Goal: Transaction & Acquisition: Purchase product/service

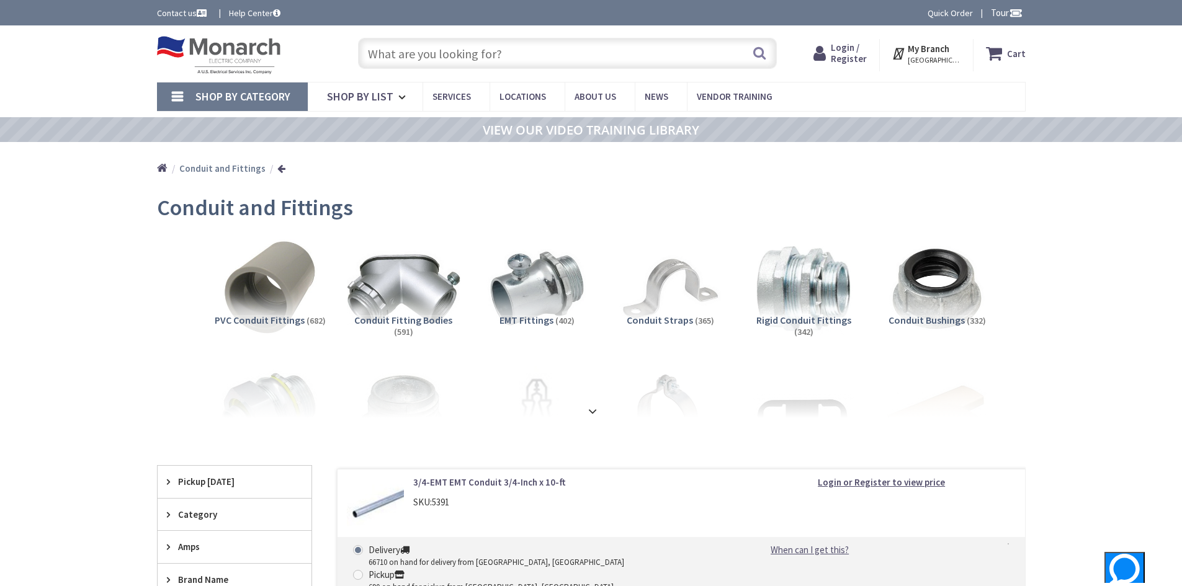
click at [401, 311] on img at bounding box center [403, 289] width 112 height 112
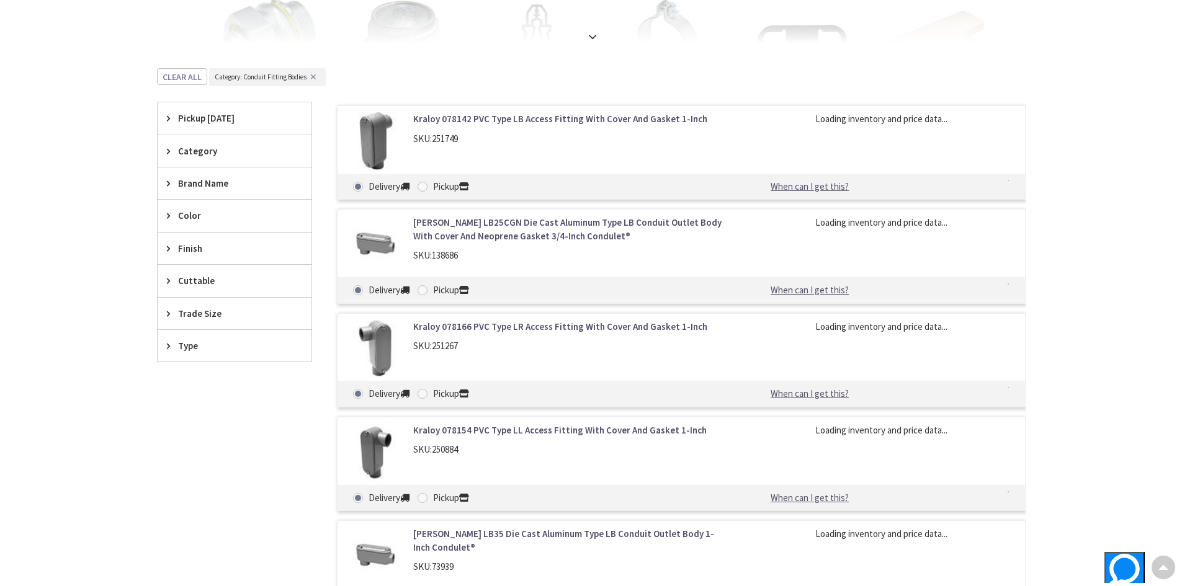
scroll to position [443, 0]
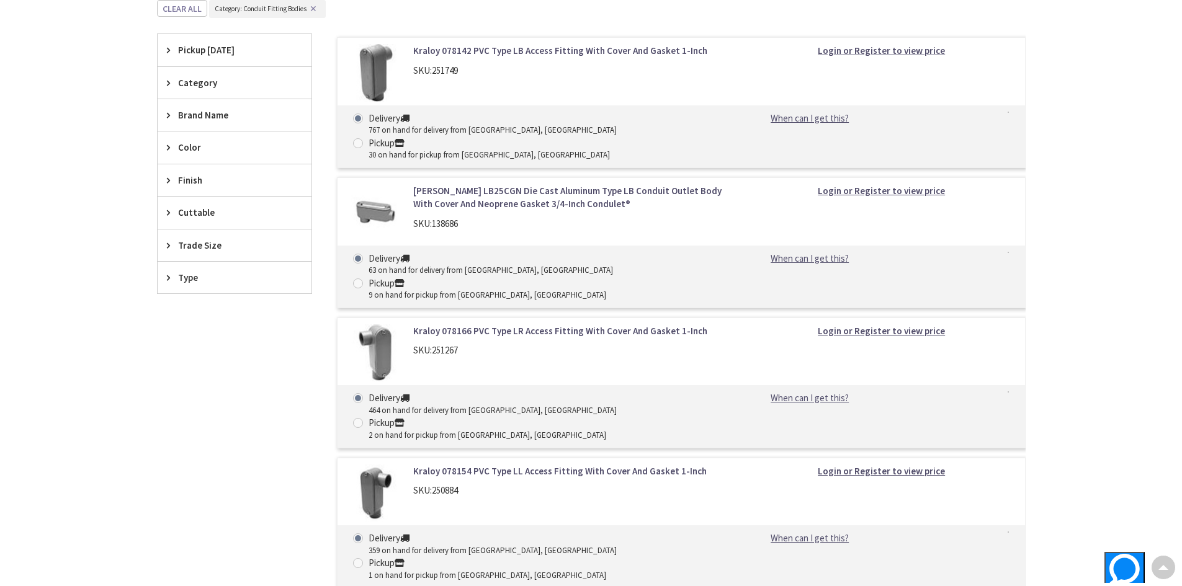
click at [186, 246] on span "Trade Size" at bounding box center [228, 245] width 101 height 13
click at [194, 308] on span "1 Inch" at bounding box center [235, 312] width 154 height 21
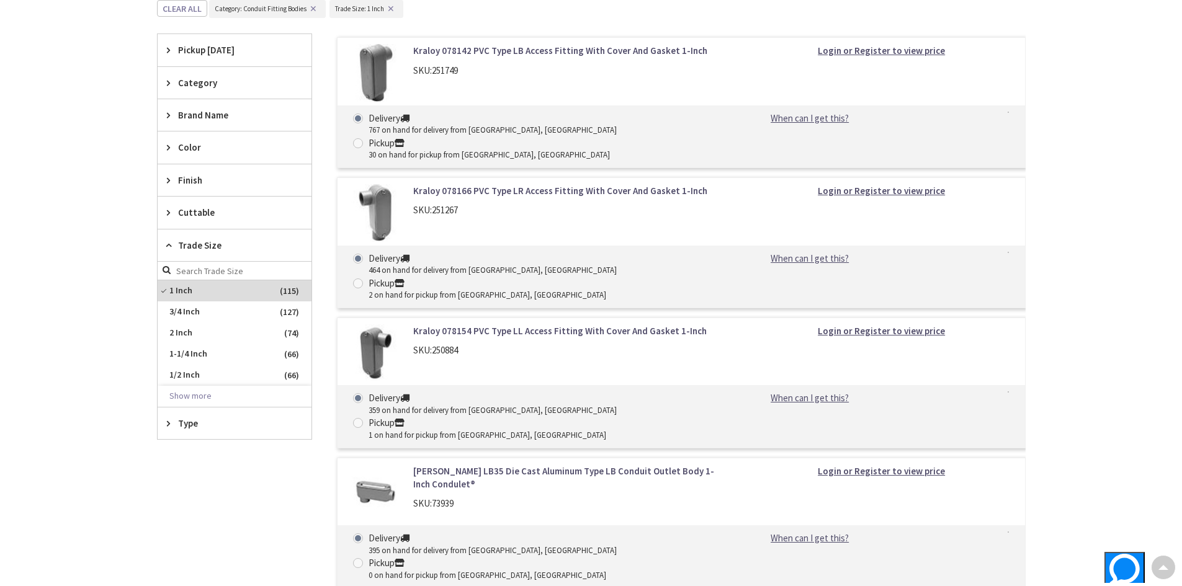
click at [178, 426] on span "Type" at bounding box center [228, 423] width 101 height 13
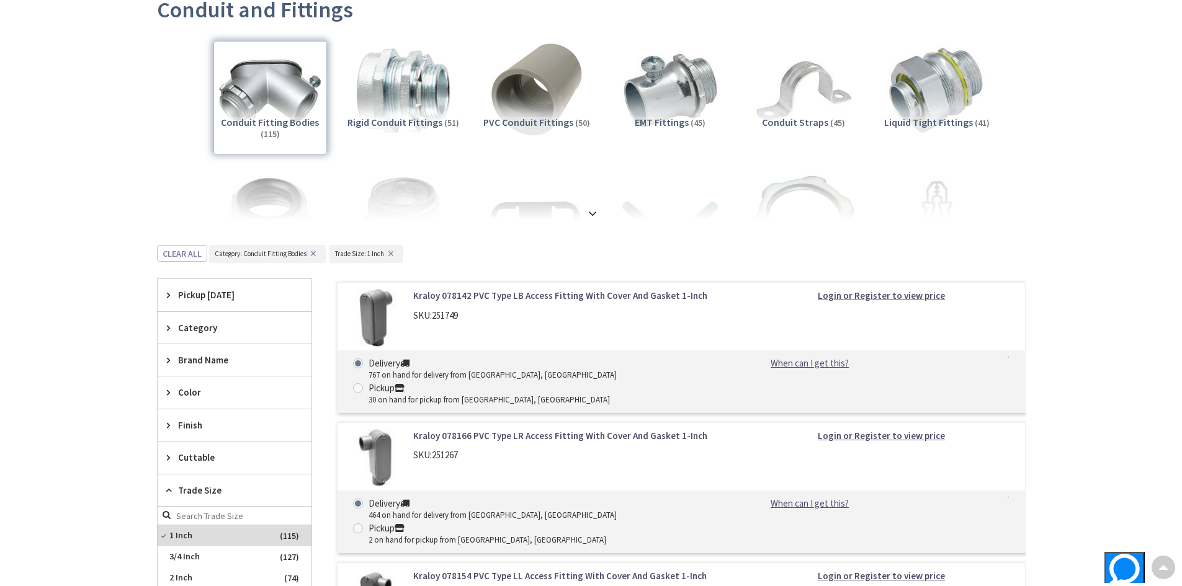
scroll to position [195, 0]
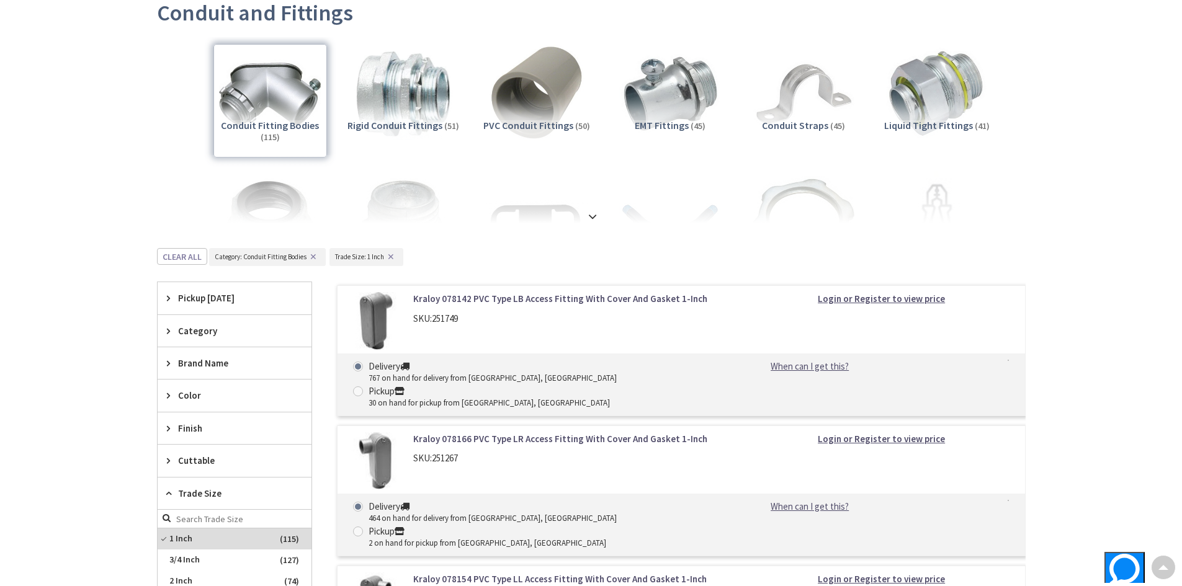
click at [889, 292] on link "Login or Register to view price" at bounding box center [881, 298] width 127 height 13
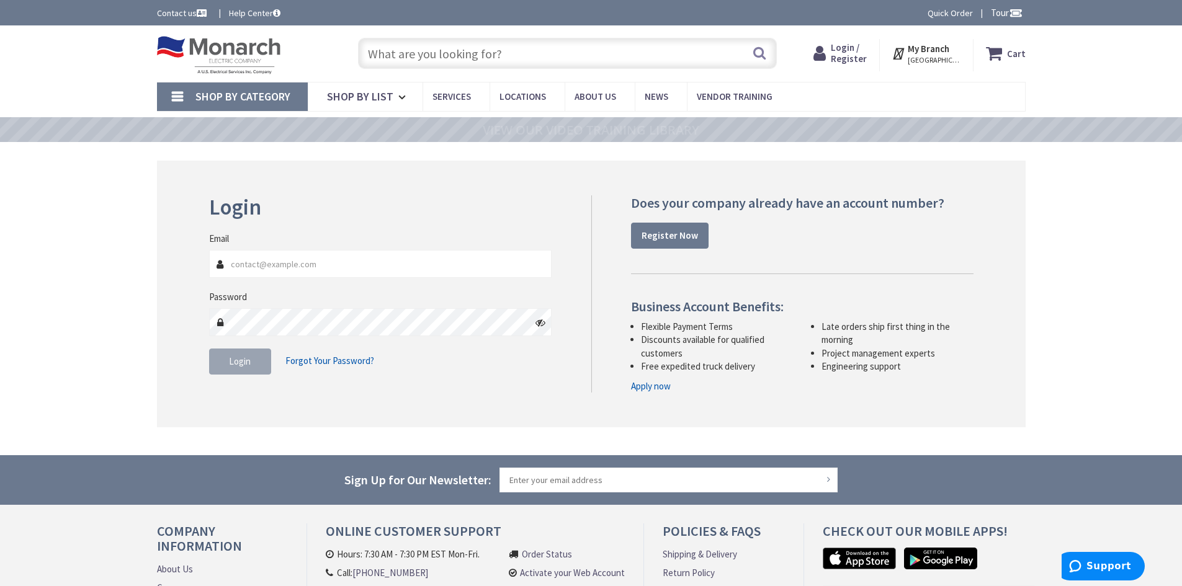
click at [280, 263] on input "Email" at bounding box center [380, 264] width 343 height 28
type input "sdemeyere@ltw.com"
click at [253, 366] on button "Login" at bounding box center [240, 362] width 62 height 26
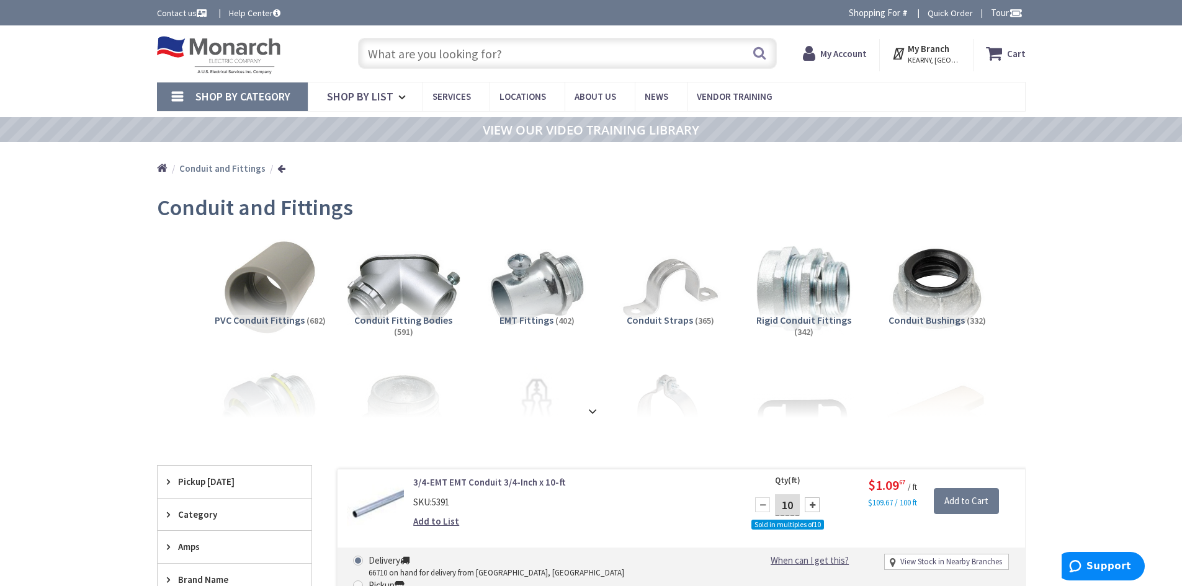
click at [403, 306] on img at bounding box center [403, 289] width 112 height 112
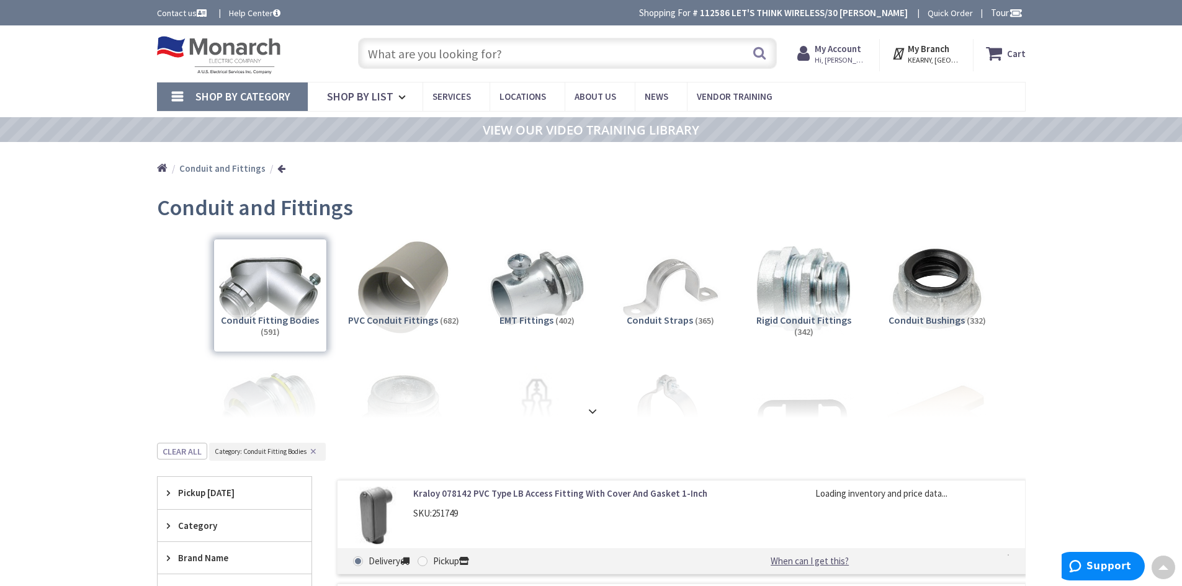
scroll to position [443, 0]
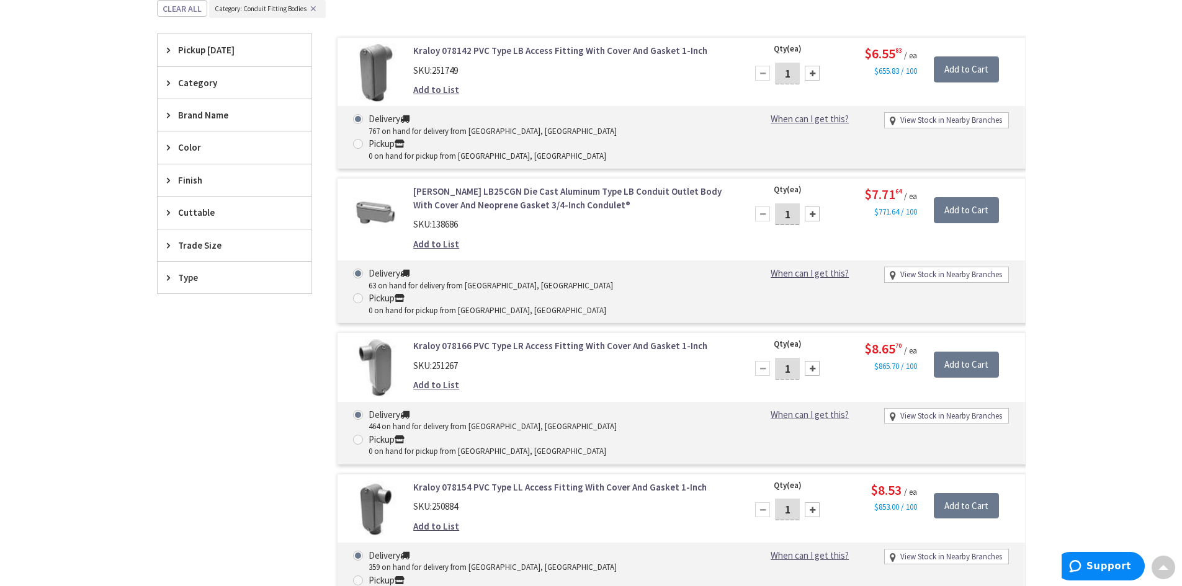
click at [209, 245] on span "Trade Size" at bounding box center [228, 245] width 101 height 13
click at [198, 316] on span "1 Inch" at bounding box center [235, 312] width 154 height 21
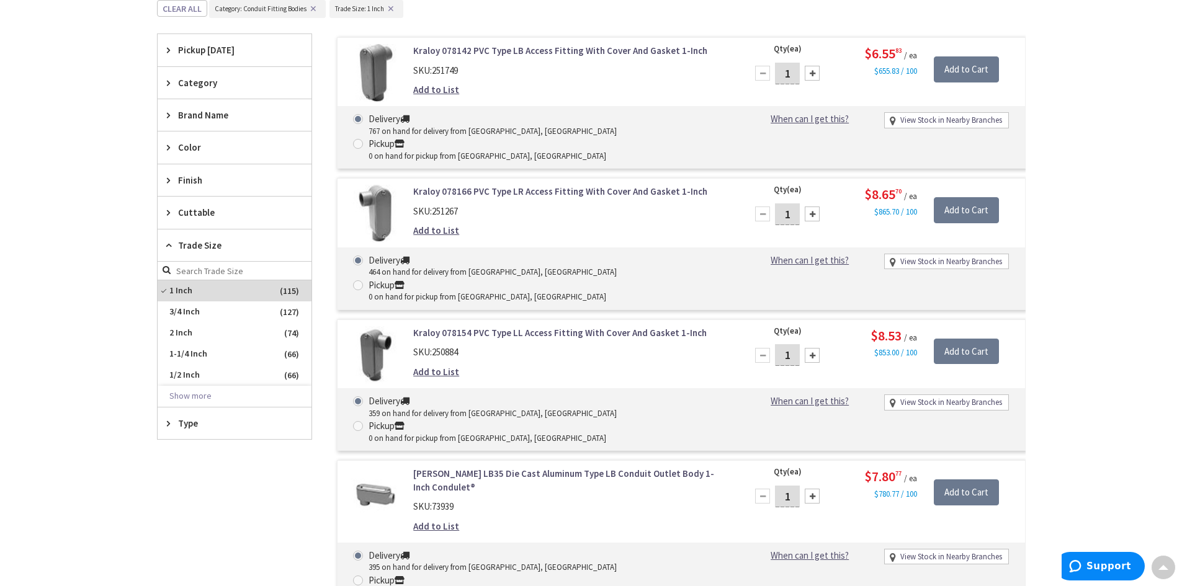
click at [185, 423] on span "Type" at bounding box center [228, 423] width 101 height 13
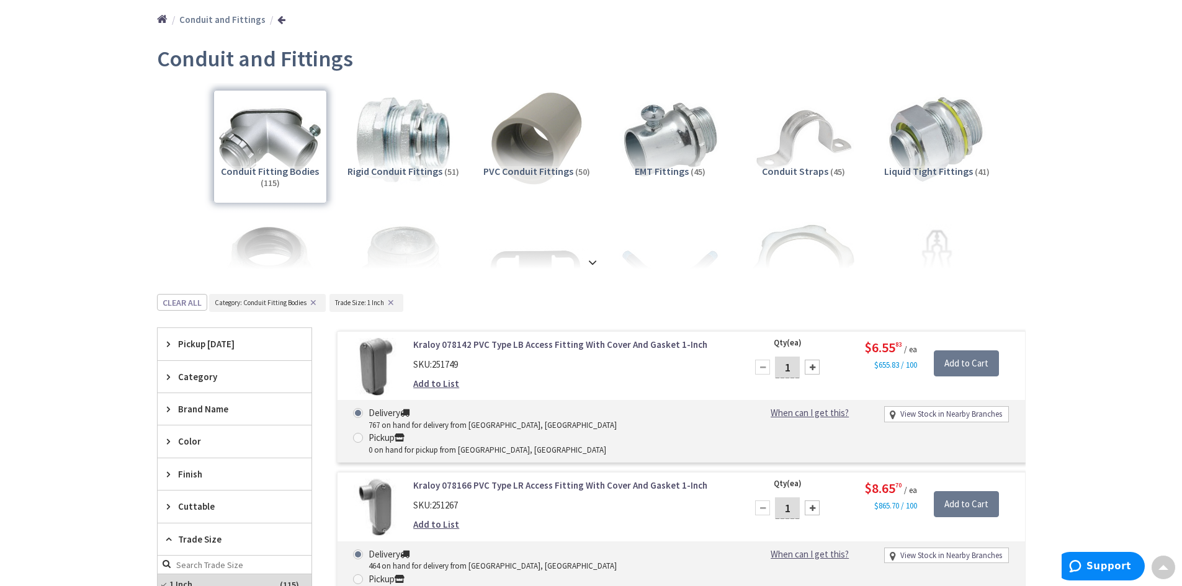
scroll to position [0, 0]
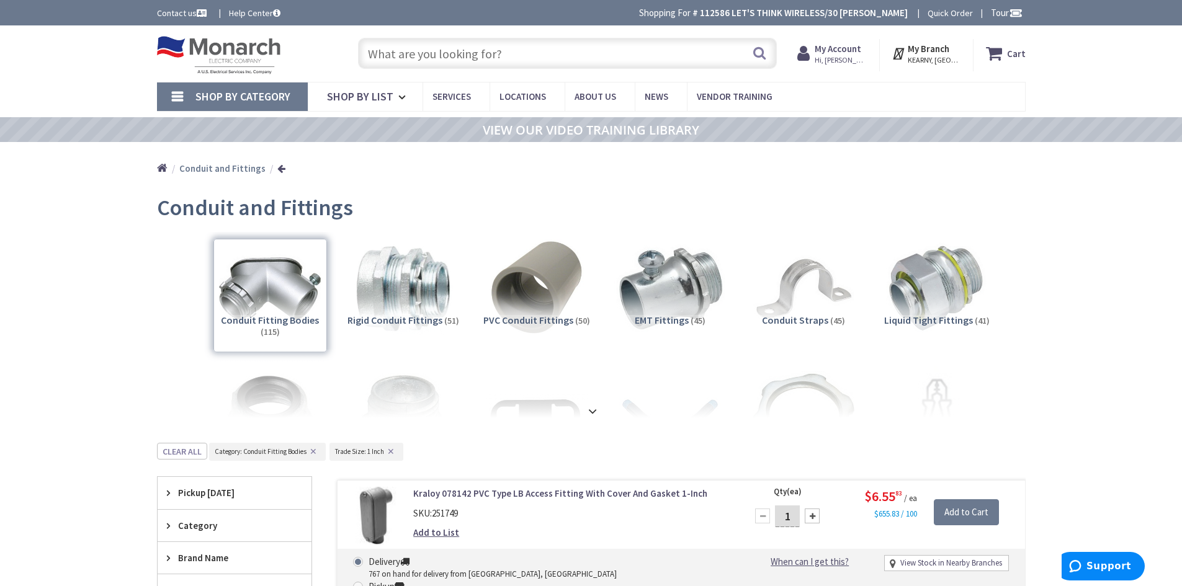
click at [671, 272] on img at bounding box center [670, 289] width 112 height 112
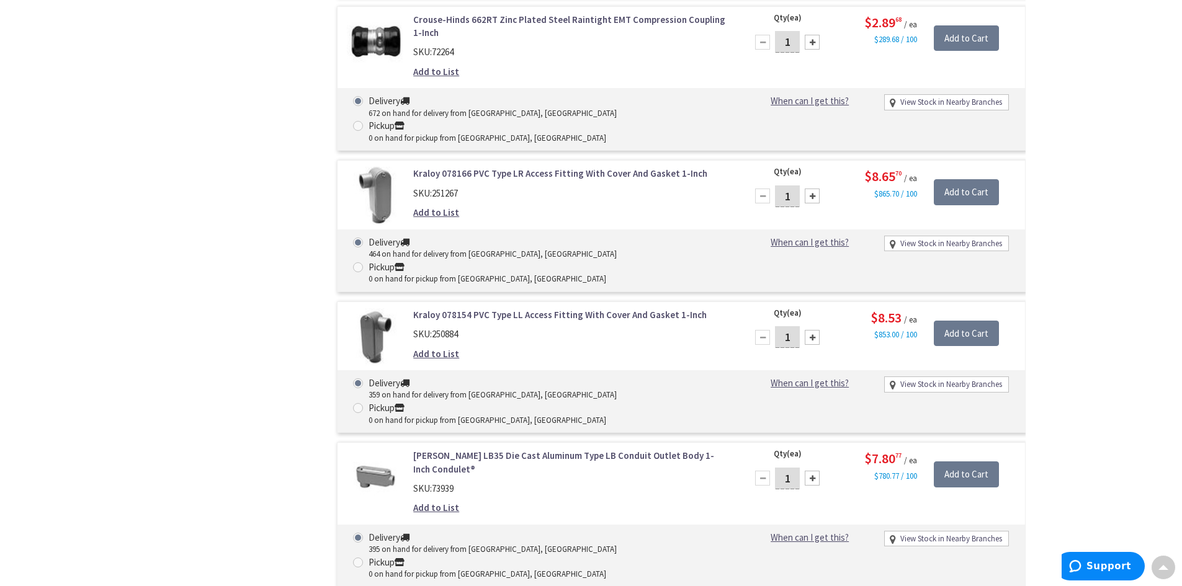
scroll to position [1374, 0]
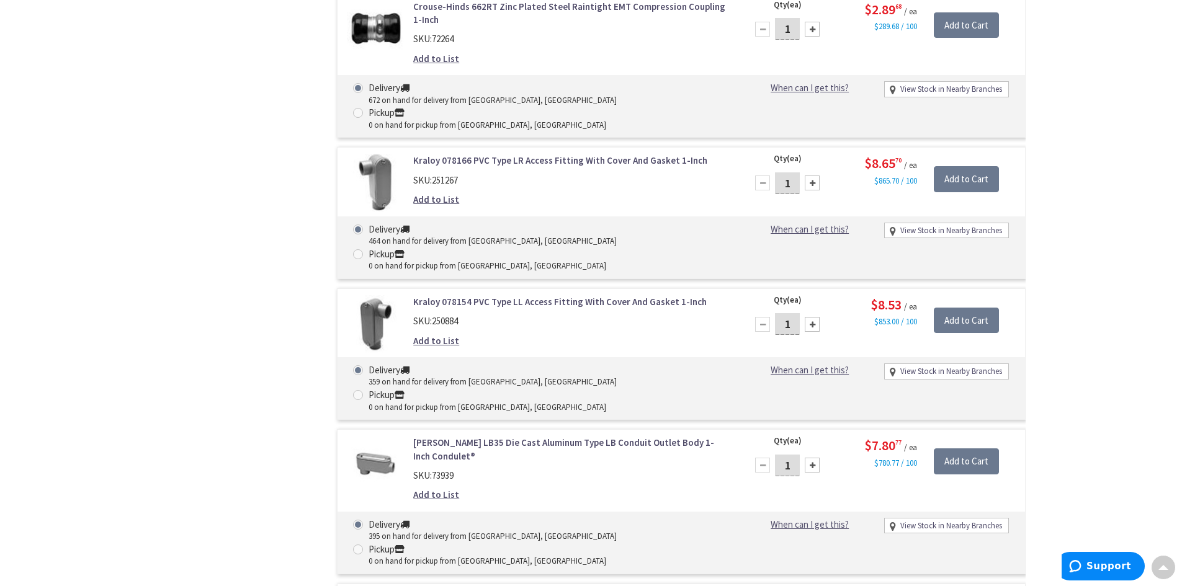
click at [437, 436] on link "Crouse-Hinds LB35 Die Cast Aluminum Type LB Conduit Outlet Body 1-Inch Condulet®" at bounding box center [571, 449] width 316 height 27
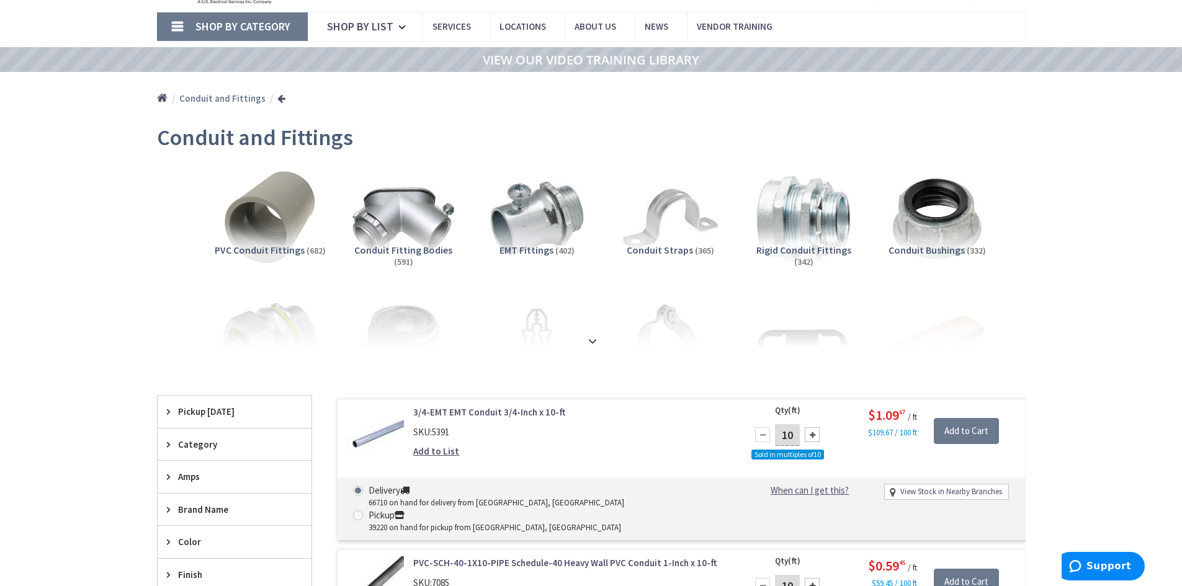
scroll to position [124, 0]
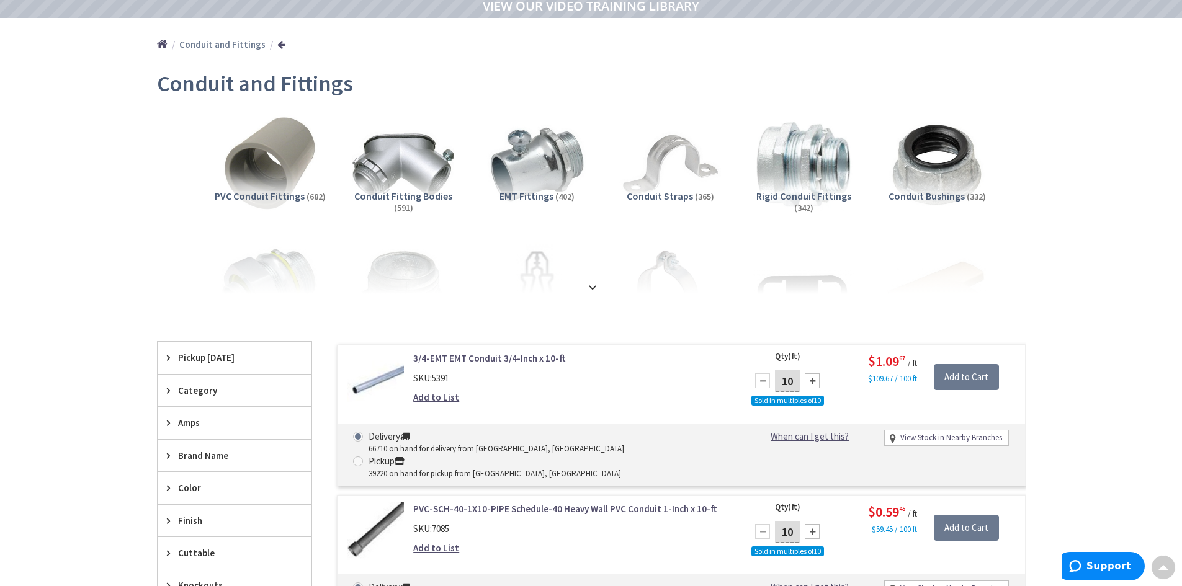
click at [587, 287] on strong at bounding box center [592, 288] width 15 height 14
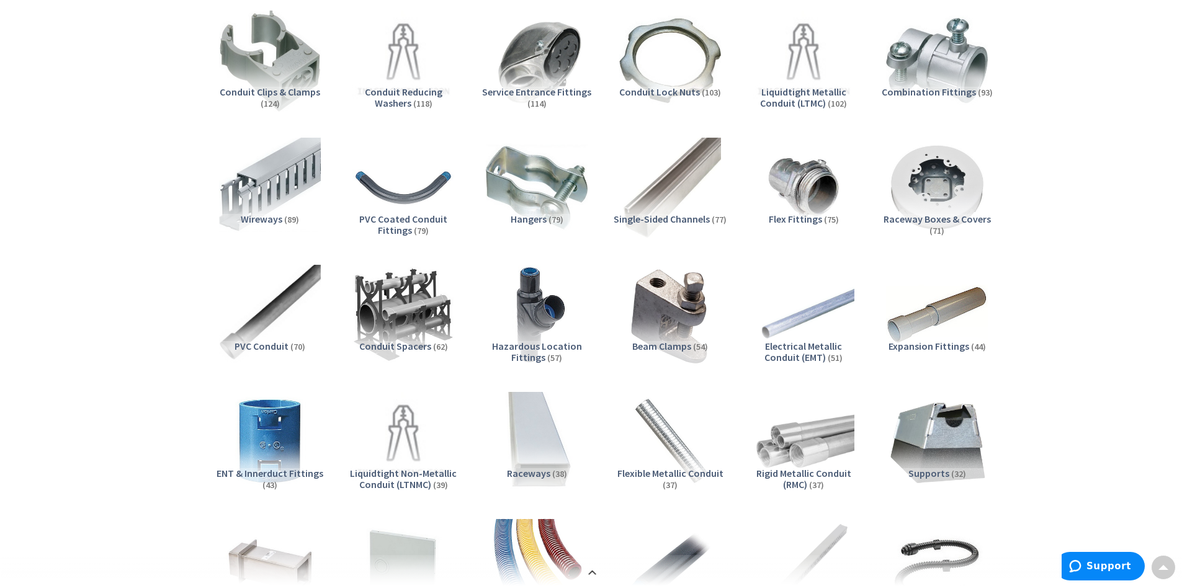
scroll to position [496, 0]
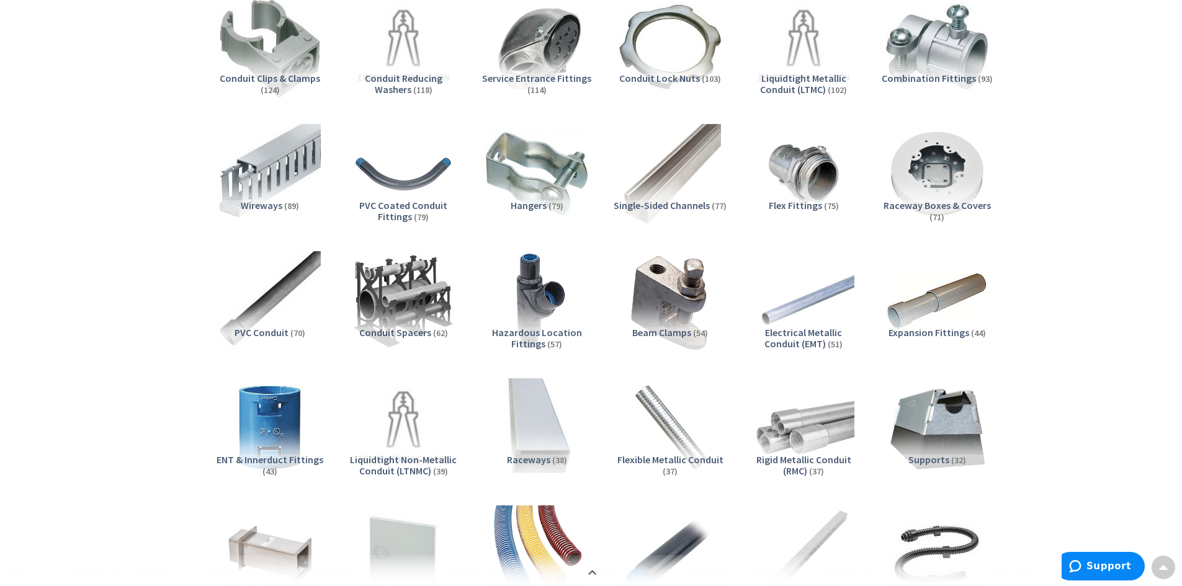
click at [793, 335] on span "Electrical Metallic Conduit (EMT)" at bounding box center [804, 338] width 78 height 24
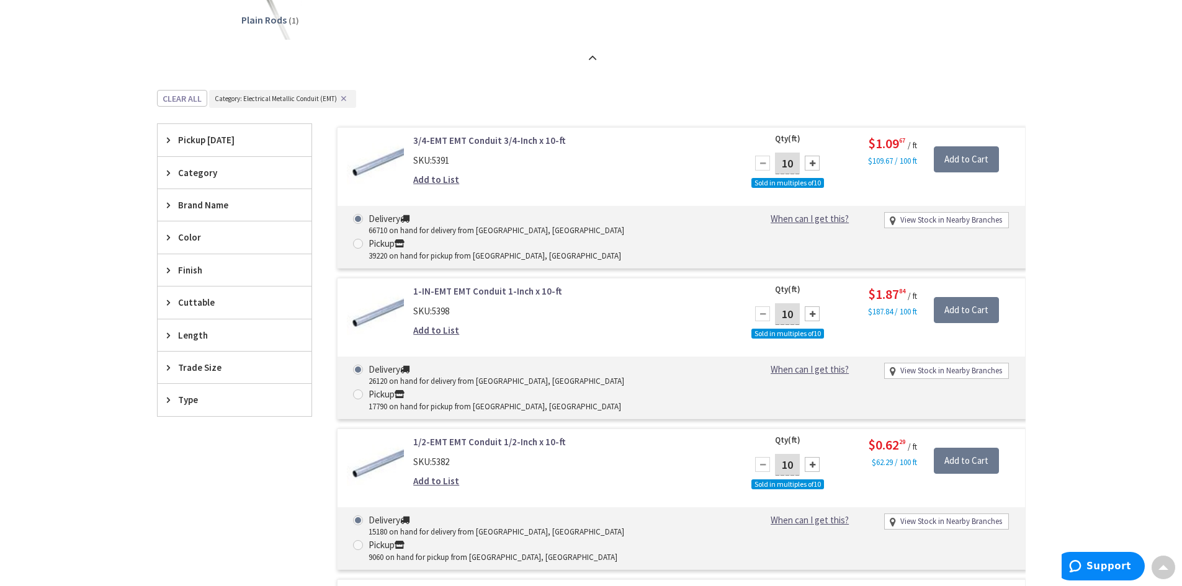
scroll to position [1349, 0]
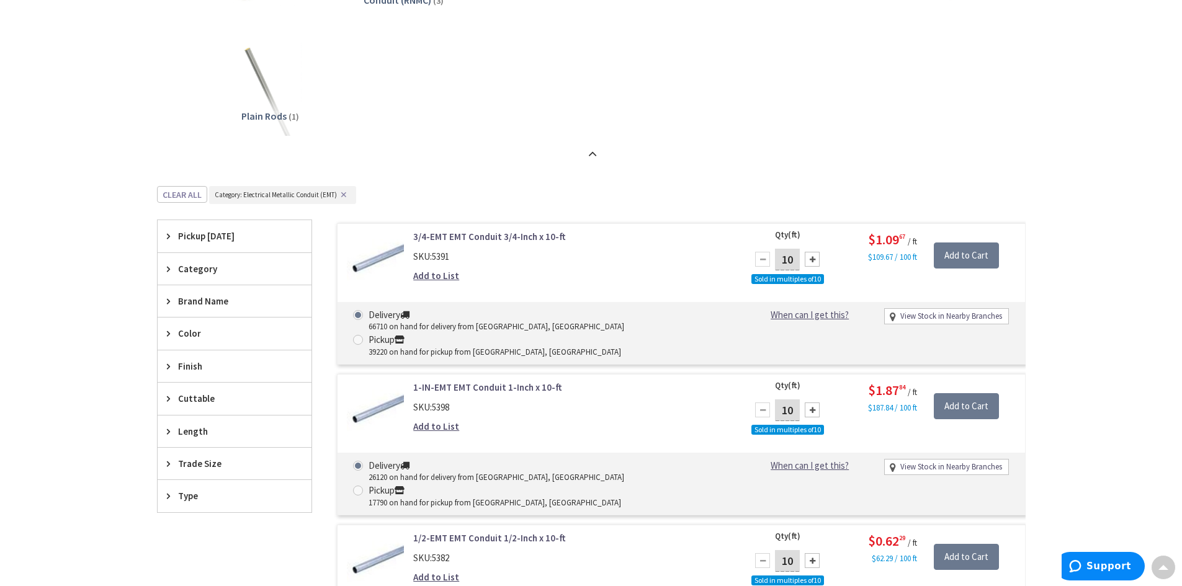
click at [193, 462] on span "Trade Size" at bounding box center [228, 463] width 101 height 13
click at [203, 531] on span "1 Inch" at bounding box center [235, 530] width 154 height 21
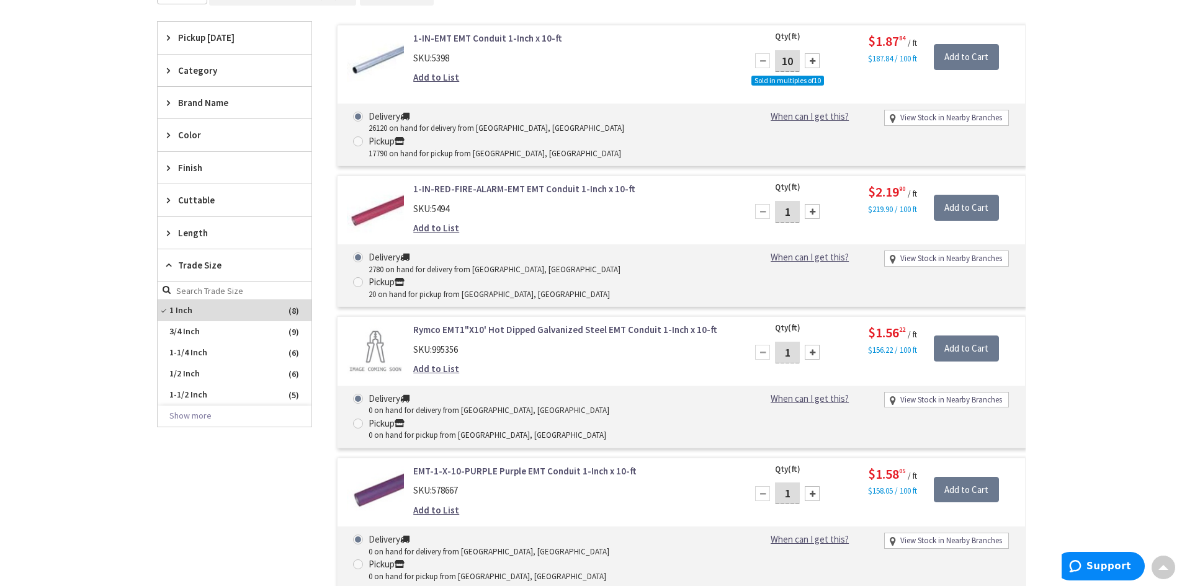
scroll to position [853, 0]
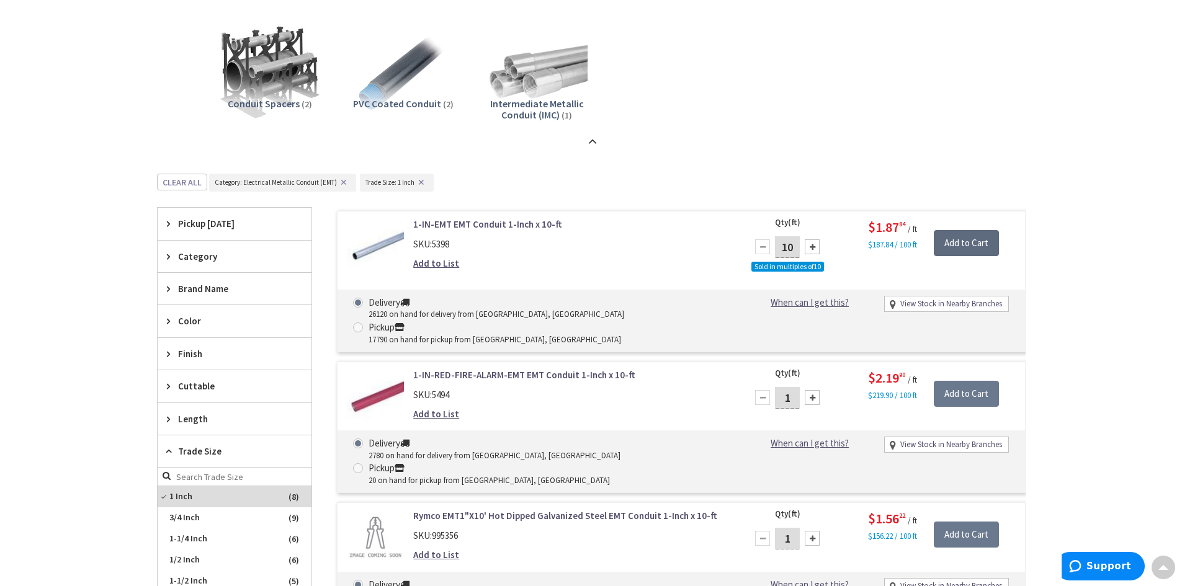
click at [968, 241] on input "Add to Cart" at bounding box center [966, 243] width 65 height 26
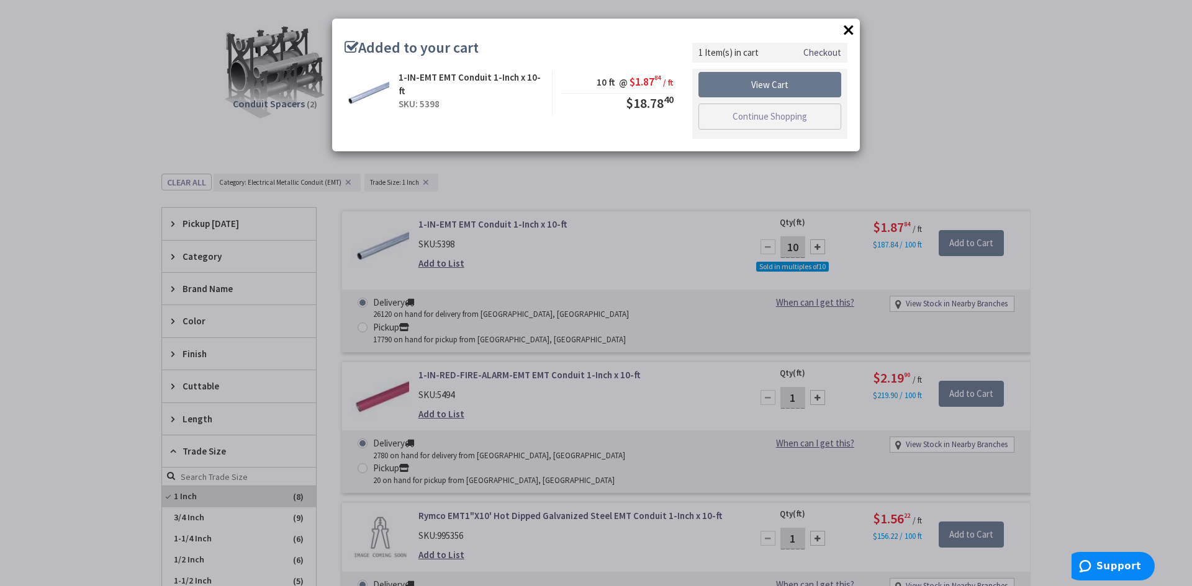
click at [847, 29] on button "×" at bounding box center [848, 29] width 19 height 19
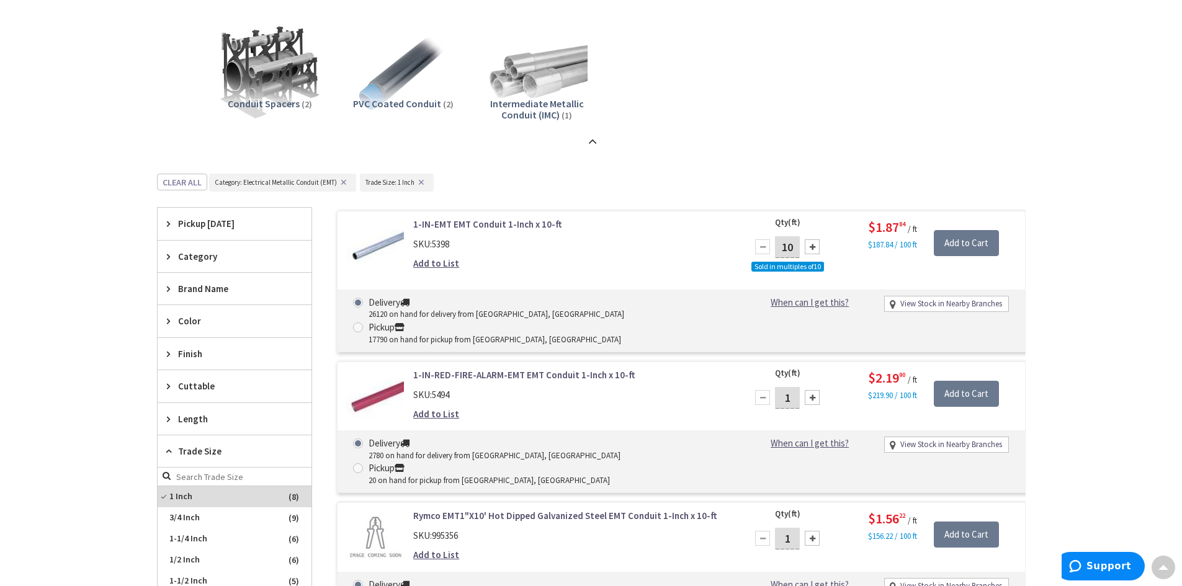
click at [1092, 250] on div "Skip to Content Toggle Nav Search 1 1 1 items Cart My Cart" at bounding box center [591, 421] width 1182 height 2497
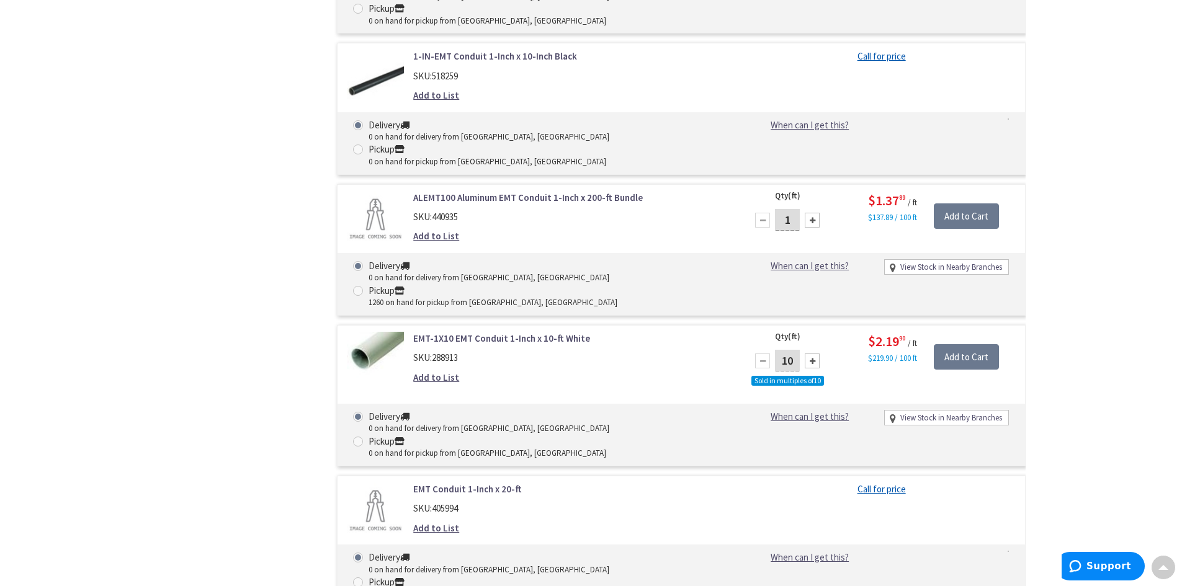
scroll to position [1597, 0]
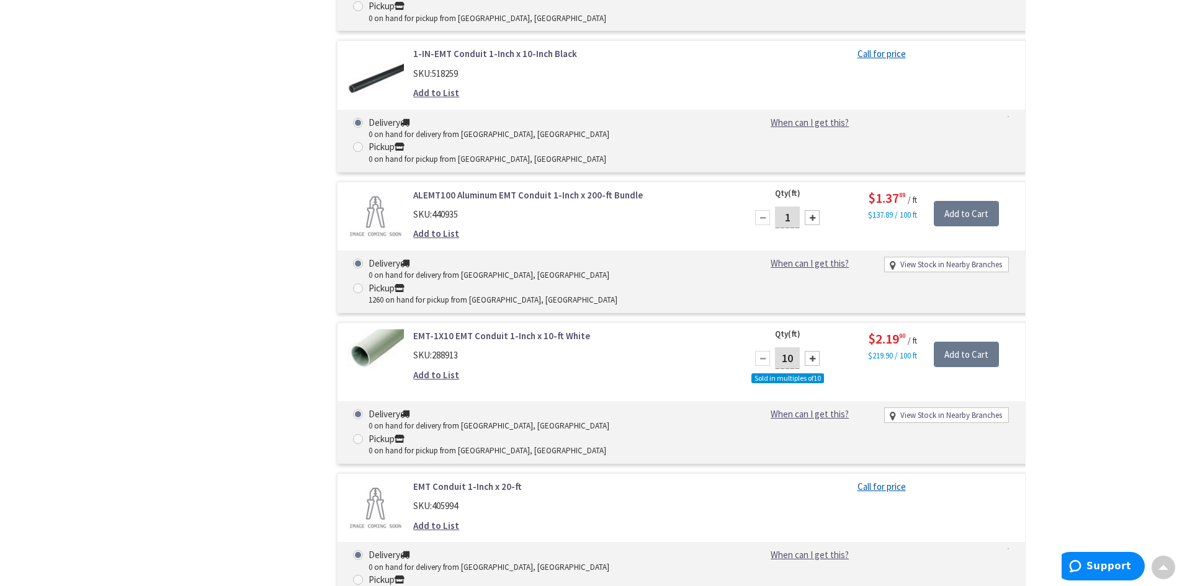
click at [485, 330] on link "EMT-1X10 EMT Conduit 1-Inch x 10-ft White" at bounding box center [571, 336] width 316 height 13
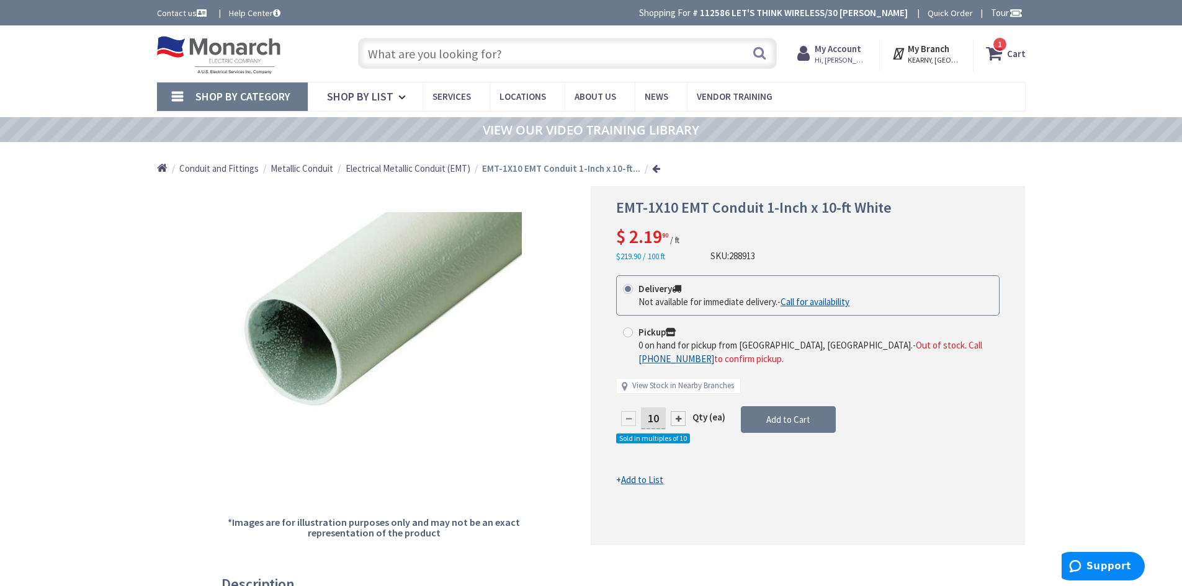
click at [207, 171] on span "Conduit and Fittings" at bounding box center [218, 169] width 79 height 12
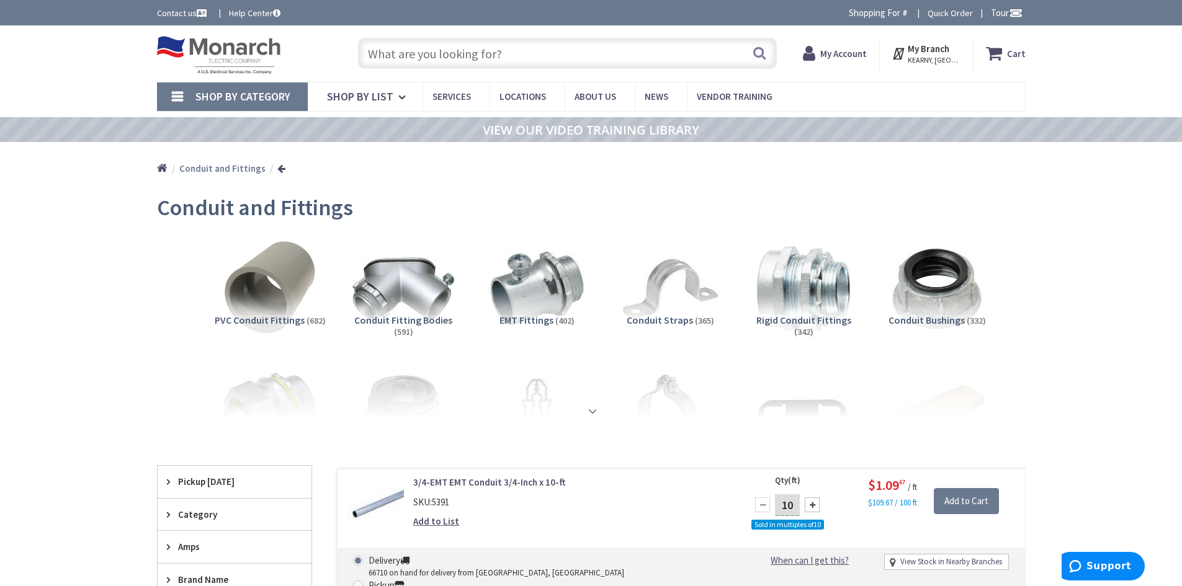
click at [598, 410] on strong at bounding box center [592, 412] width 15 height 14
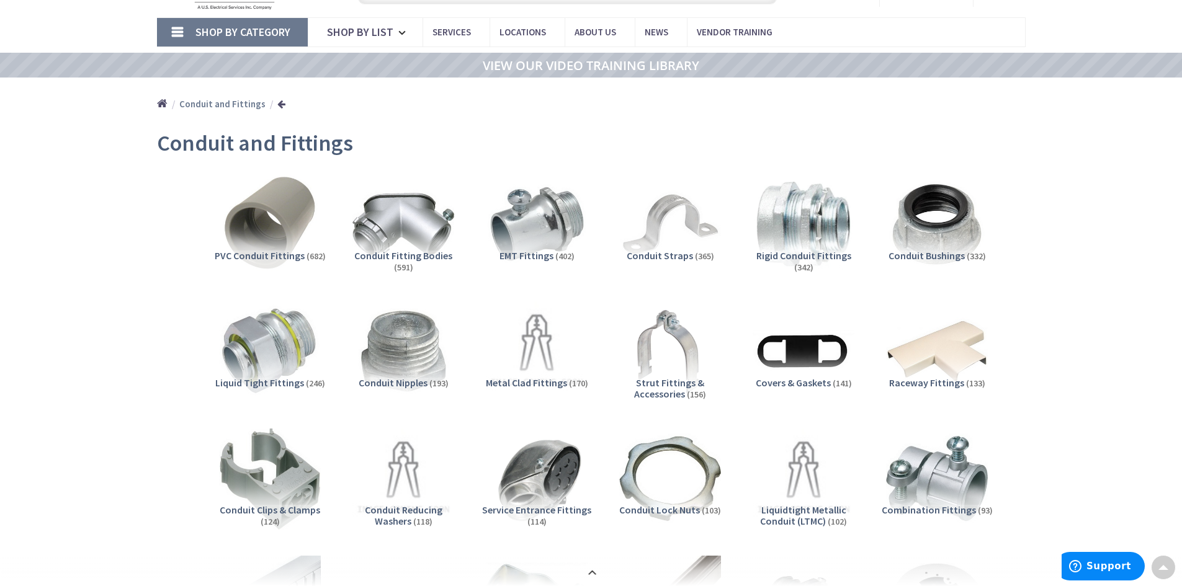
scroll to position [62, 0]
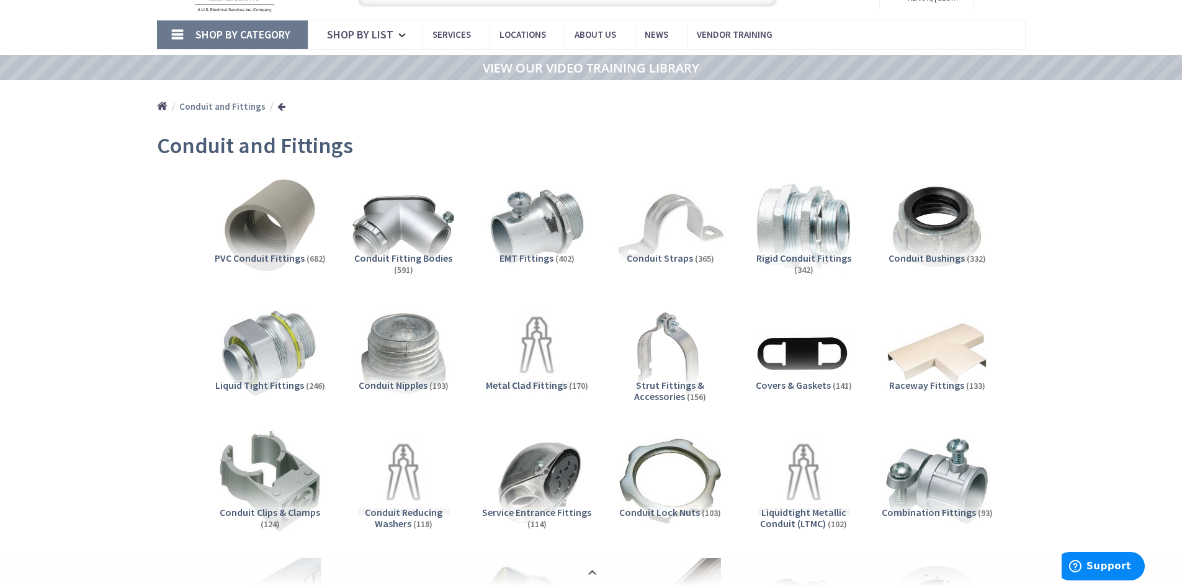
click at [678, 251] on img at bounding box center [670, 227] width 112 height 112
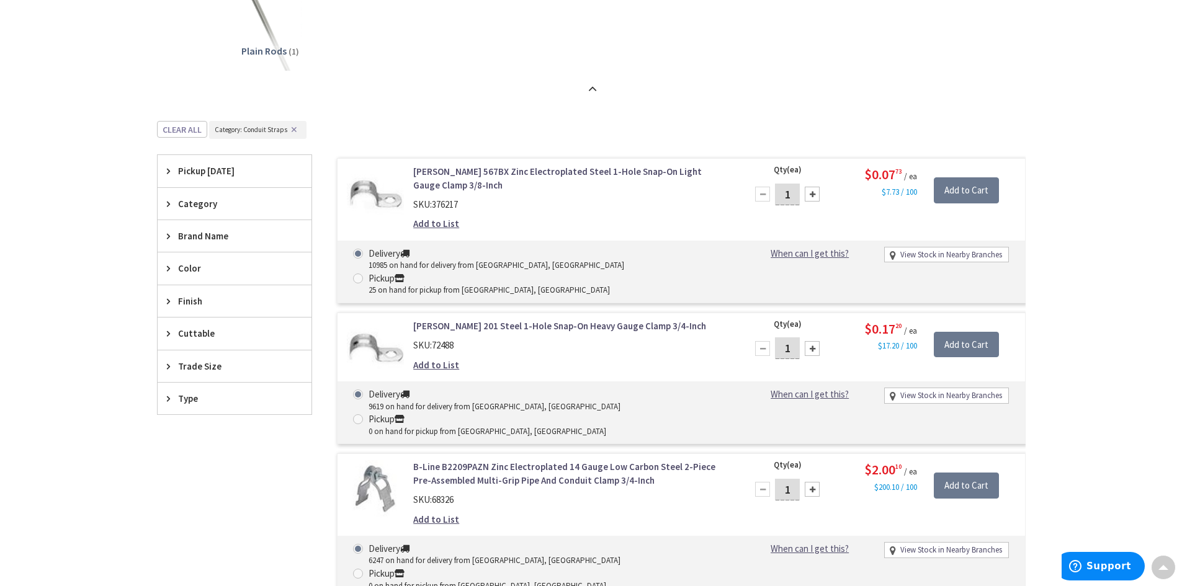
scroll to position [1411, 0]
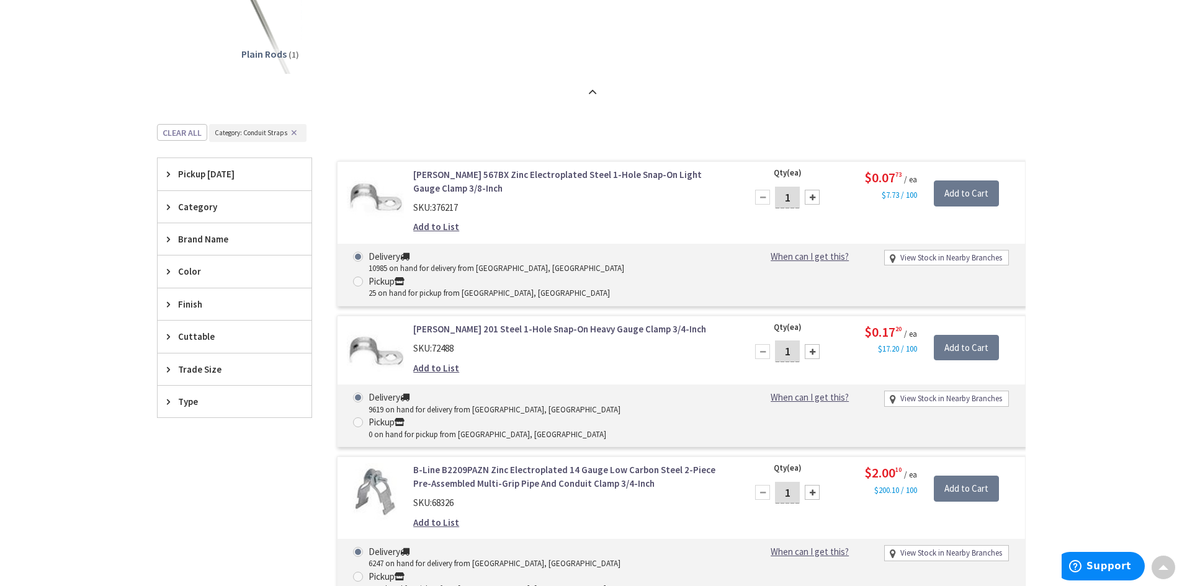
click at [213, 368] on span "Trade Size" at bounding box center [228, 369] width 101 height 13
click at [209, 443] on span "1 Inch" at bounding box center [235, 436] width 154 height 21
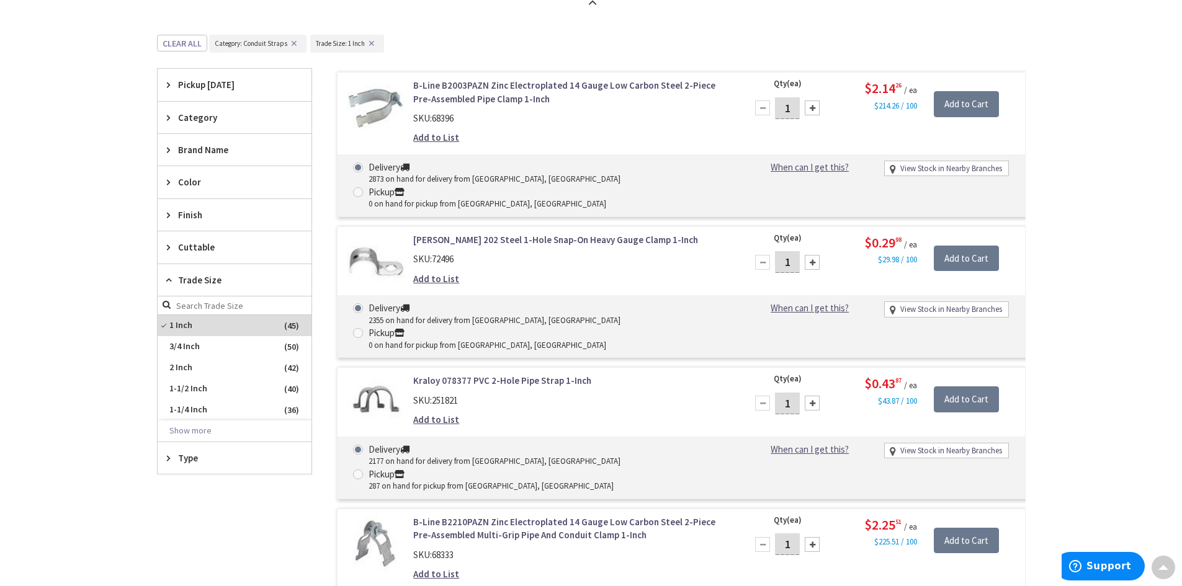
scroll to position [977, 0]
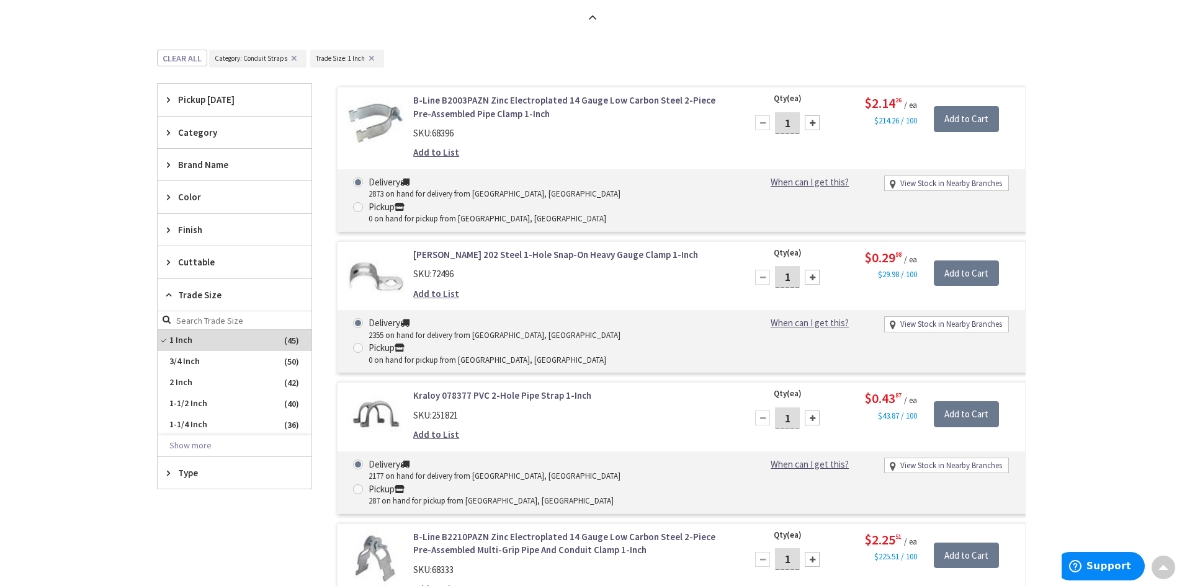
click at [1072, 258] on div "Skip to Content Toggle Nav Search 1 1 1 items Cart My Cart" at bounding box center [591, 449] width 1182 height 2800
